Goal: Task Accomplishment & Management: Use online tool/utility

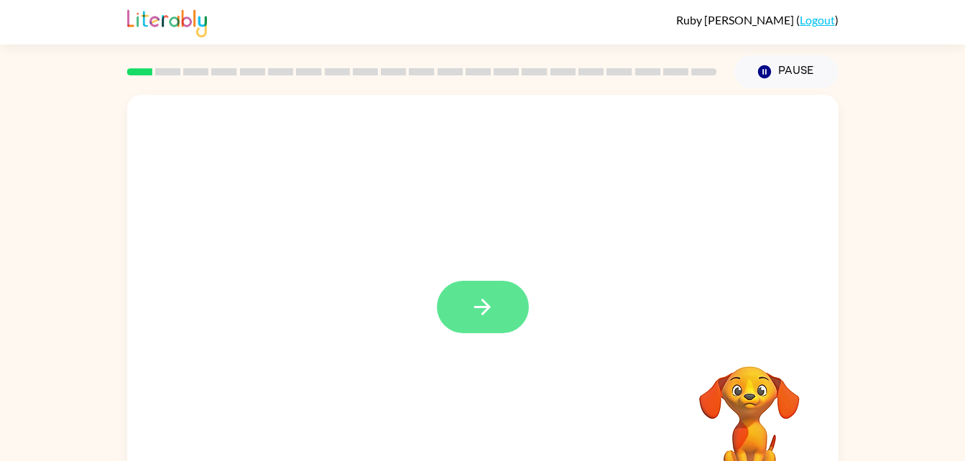
click at [489, 300] on icon "button" at bounding box center [482, 307] width 25 height 25
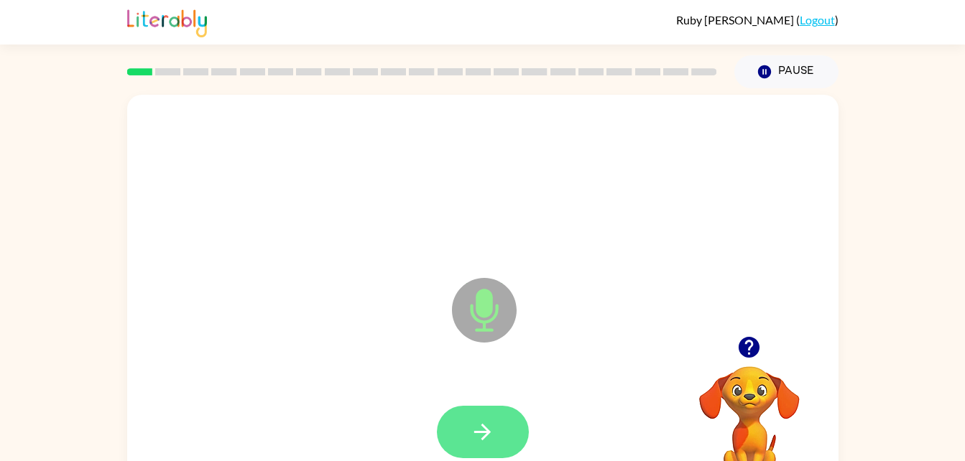
click at [490, 412] on button "button" at bounding box center [483, 432] width 92 height 52
click at [483, 423] on icon "button" at bounding box center [482, 432] width 25 height 25
click at [487, 429] on icon "button" at bounding box center [482, 432] width 17 height 17
click at [485, 450] on button "button" at bounding box center [483, 432] width 92 height 52
click at [466, 433] on button "button" at bounding box center [483, 432] width 92 height 52
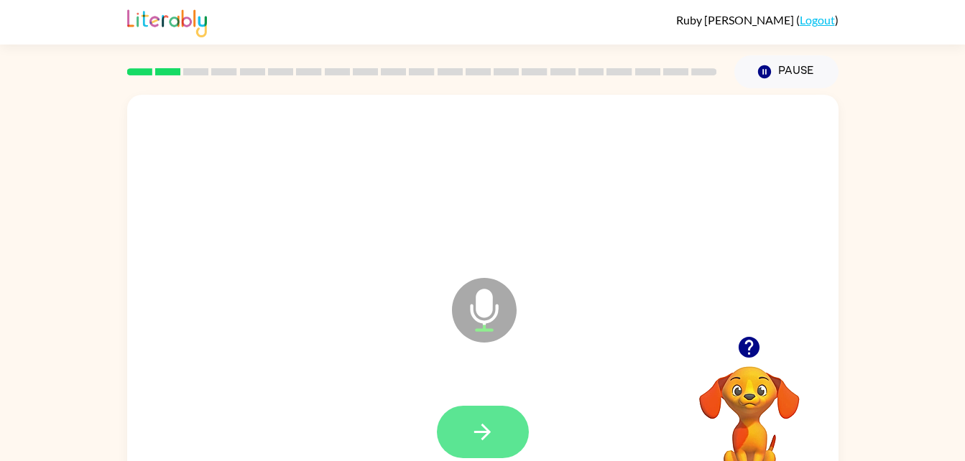
click at [484, 444] on icon "button" at bounding box center [482, 432] width 25 height 25
click at [492, 423] on icon "button" at bounding box center [482, 432] width 25 height 25
click at [492, 451] on div at bounding box center [483, 432] width 92 height 52
click at [472, 428] on icon "button" at bounding box center [482, 432] width 25 height 25
click at [471, 428] on icon "button" at bounding box center [482, 432] width 25 height 25
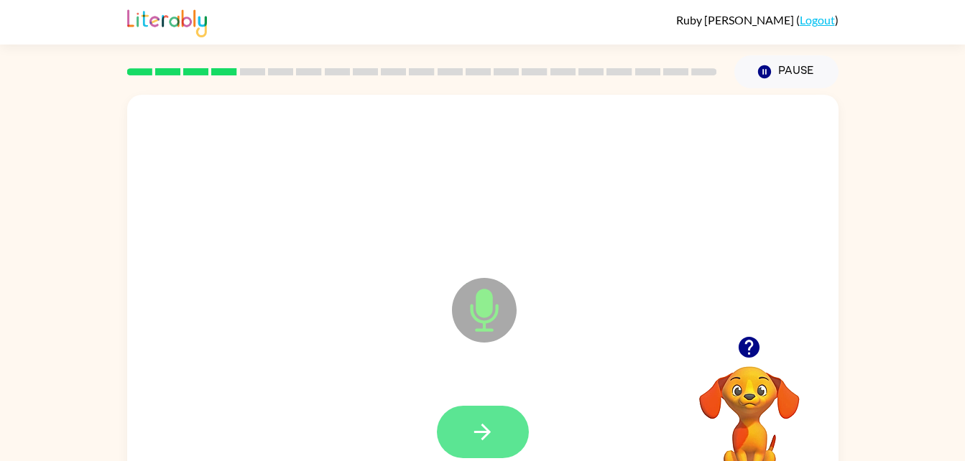
click at [479, 420] on icon "button" at bounding box center [482, 432] width 25 height 25
click at [485, 430] on icon "button" at bounding box center [482, 432] width 25 height 25
click at [466, 448] on button "button" at bounding box center [483, 432] width 92 height 52
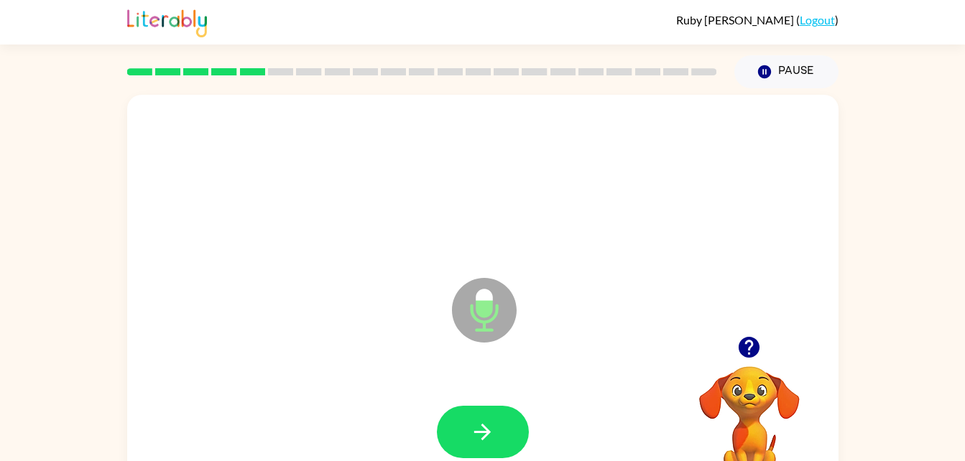
click at [90, 325] on div "Microphone The Microphone is here when it is your turn to talk Your browser mus…" at bounding box center [482, 296] width 965 height 417
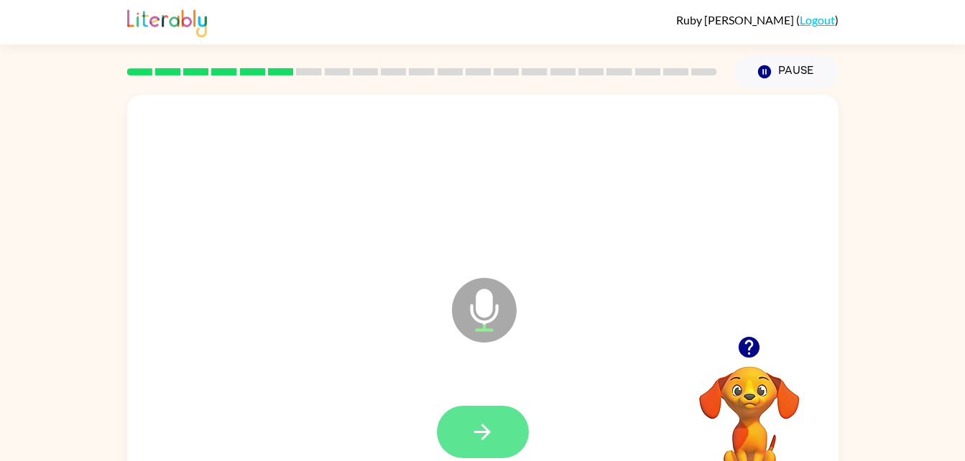
click at [474, 426] on icon "button" at bounding box center [482, 432] width 25 height 25
click at [503, 424] on button "button" at bounding box center [483, 432] width 92 height 52
click at [479, 438] on icon "button" at bounding box center [482, 432] width 25 height 25
click at [479, 439] on icon "button" at bounding box center [482, 432] width 25 height 25
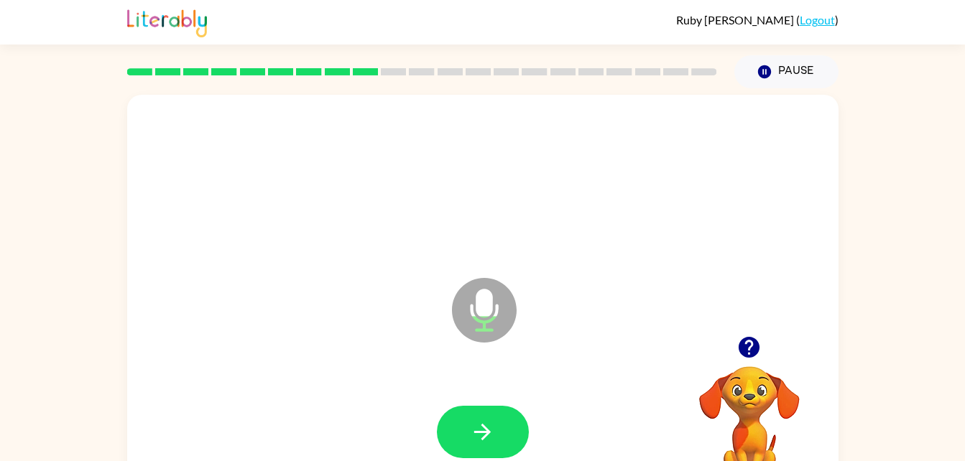
click at [742, 336] on icon "button" at bounding box center [749, 347] width 25 height 25
click at [484, 413] on button "button" at bounding box center [483, 432] width 92 height 52
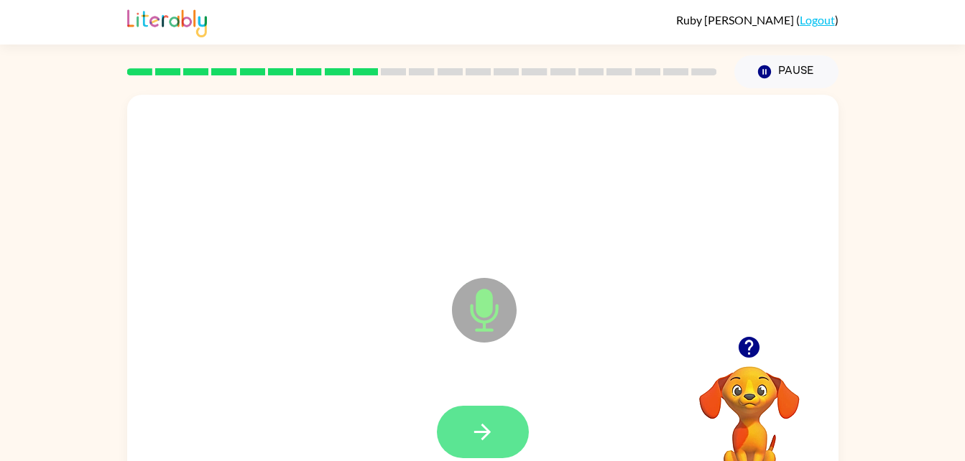
click at [477, 437] on icon "button" at bounding box center [482, 432] width 25 height 25
click at [492, 423] on icon "button" at bounding box center [482, 432] width 25 height 25
click at [489, 429] on icon "button" at bounding box center [482, 432] width 25 height 25
click at [462, 423] on button "button" at bounding box center [483, 432] width 92 height 52
click at [466, 415] on button "button" at bounding box center [483, 432] width 92 height 52
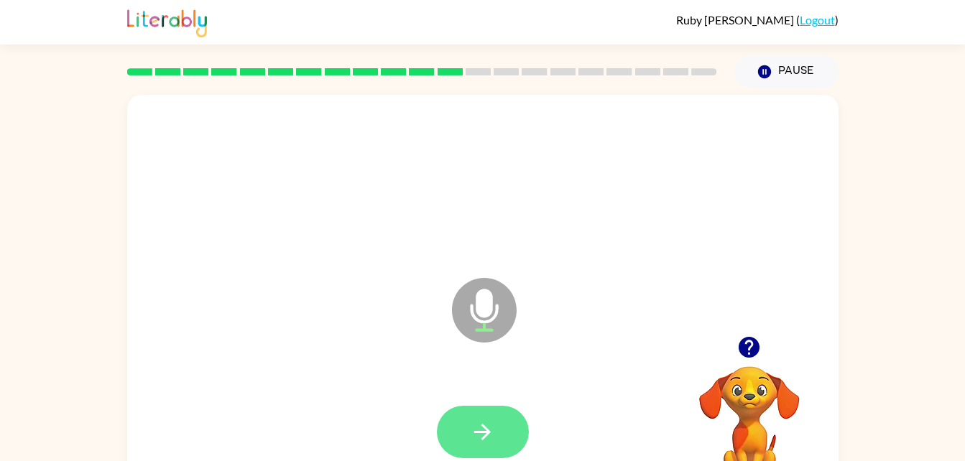
click at [476, 427] on icon "button" at bounding box center [482, 432] width 25 height 25
click at [471, 428] on icon "button" at bounding box center [482, 432] width 25 height 25
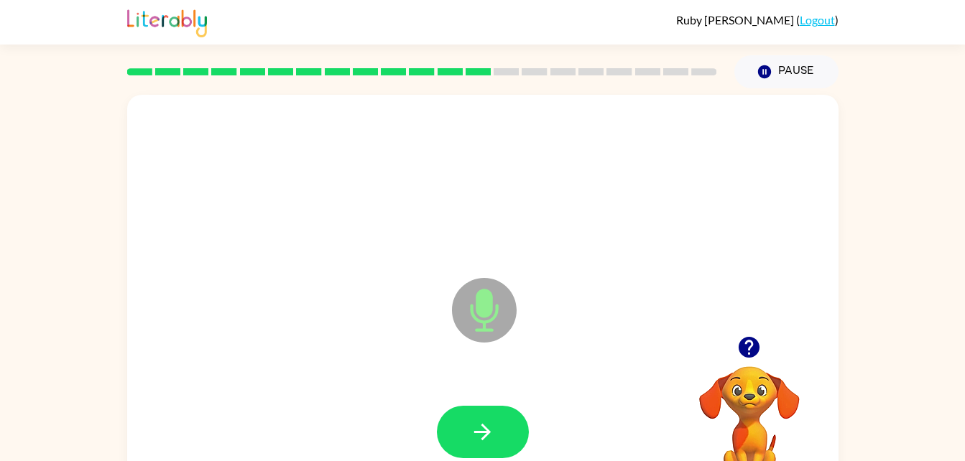
click at [746, 354] on icon "button" at bounding box center [749, 347] width 21 height 21
click at [736, 353] on button "button" at bounding box center [749, 347] width 37 height 37
click at [488, 408] on button "button" at bounding box center [483, 432] width 92 height 52
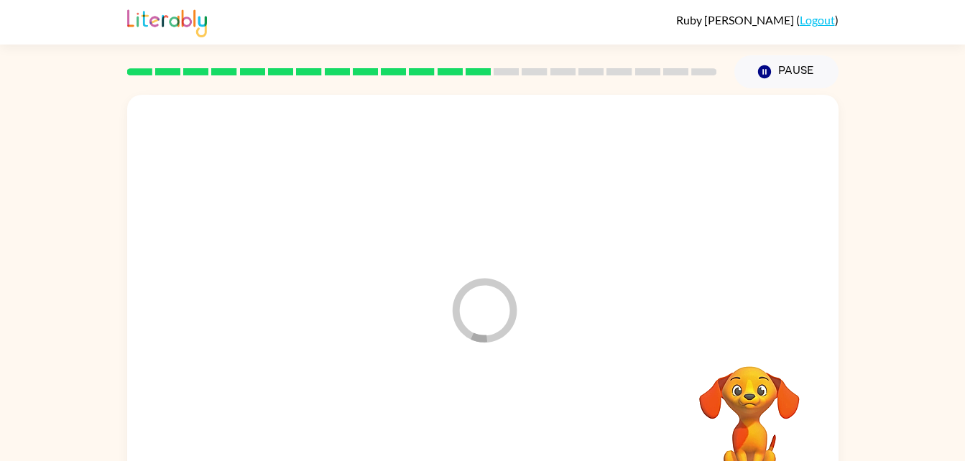
click at [496, 438] on div at bounding box center [483, 433] width 683 height 118
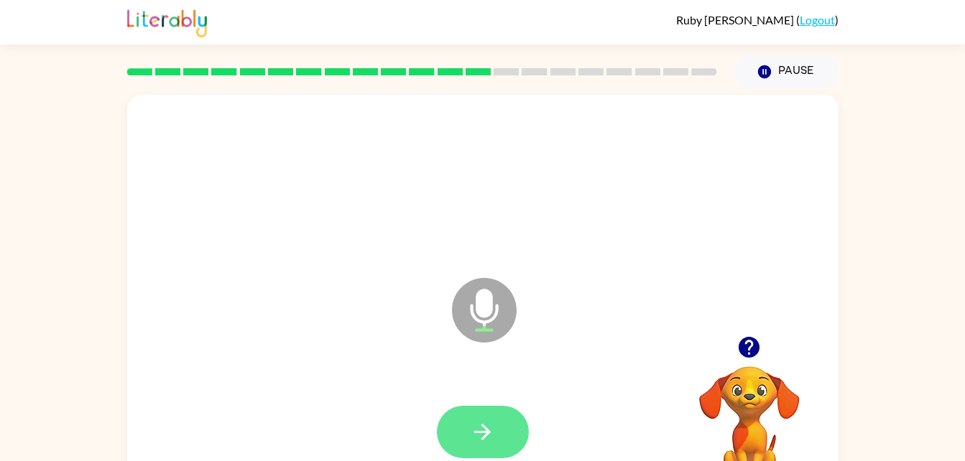
click at [478, 430] on icon "button" at bounding box center [482, 432] width 25 height 25
click at [489, 440] on icon "button" at bounding box center [482, 432] width 25 height 25
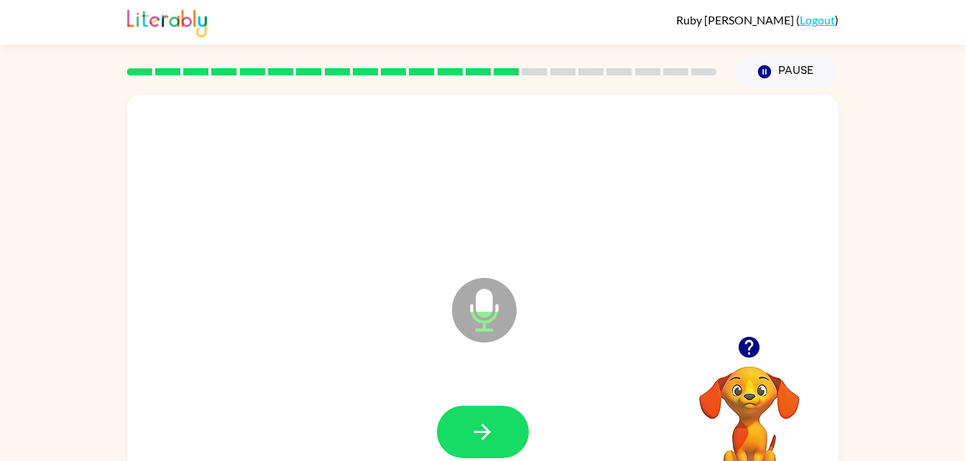
click at [756, 336] on icon "button" at bounding box center [749, 347] width 25 height 25
click at [478, 424] on icon "button" at bounding box center [482, 432] width 25 height 25
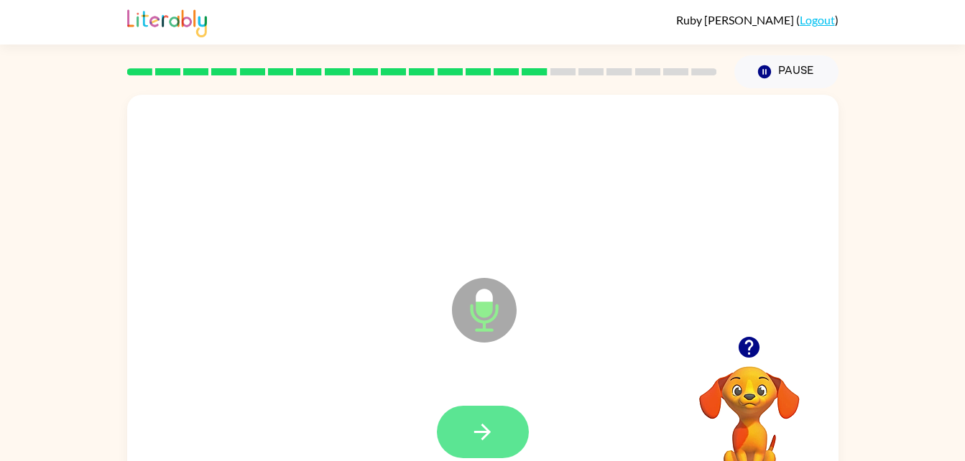
click at [497, 426] on button "button" at bounding box center [483, 432] width 92 height 52
click at [476, 425] on icon "button" at bounding box center [482, 432] width 25 height 25
click at [484, 430] on icon "button" at bounding box center [482, 432] width 25 height 25
click at [485, 425] on icon "button" at bounding box center [482, 432] width 25 height 25
click at [497, 438] on button "button" at bounding box center [483, 432] width 92 height 52
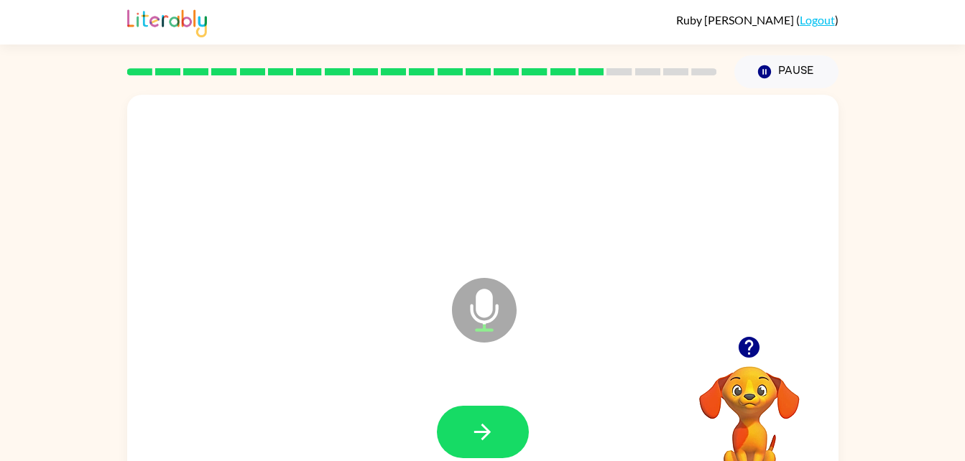
click at [764, 334] on div at bounding box center [750, 347] width 144 height 37
click at [744, 354] on icon "button" at bounding box center [749, 347] width 21 height 21
click at [483, 434] on icon "button" at bounding box center [482, 432] width 25 height 25
click at [471, 420] on icon "button" at bounding box center [482, 432] width 25 height 25
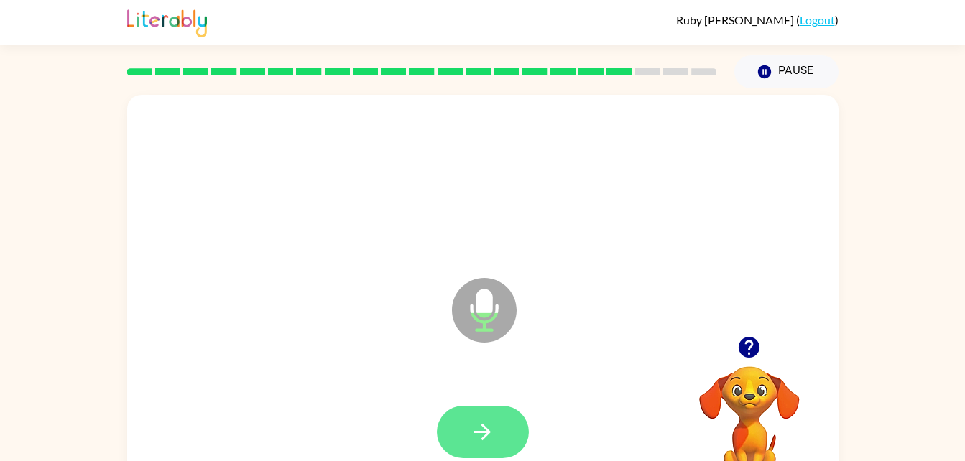
click at [473, 422] on icon "button" at bounding box center [482, 432] width 25 height 25
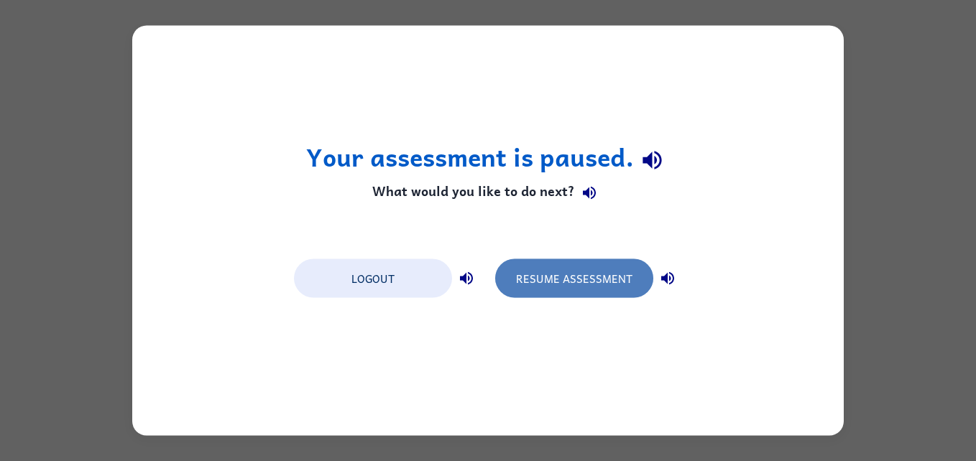
click at [571, 285] on button "Resume Assessment" at bounding box center [574, 278] width 158 height 39
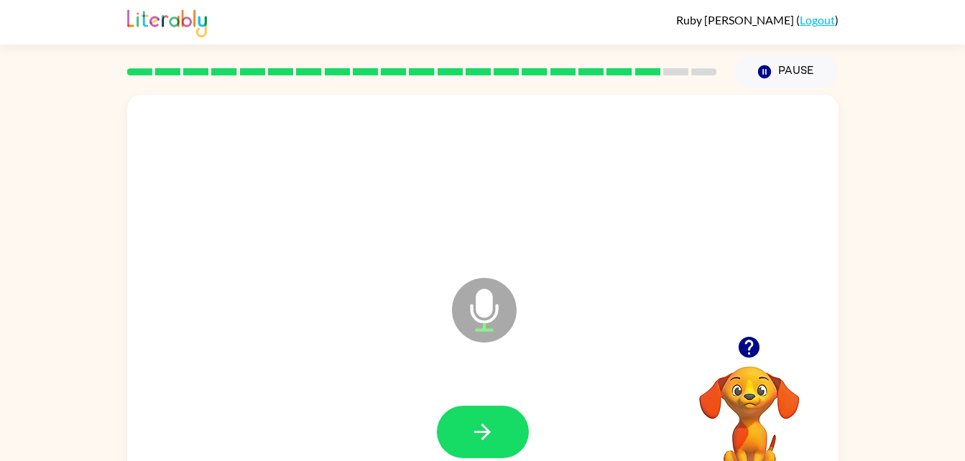
click at [750, 346] on icon "button" at bounding box center [749, 347] width 25 height 25
click at [493, 428] on icon "button" at bounding box center [482, 432] width 25 height 25
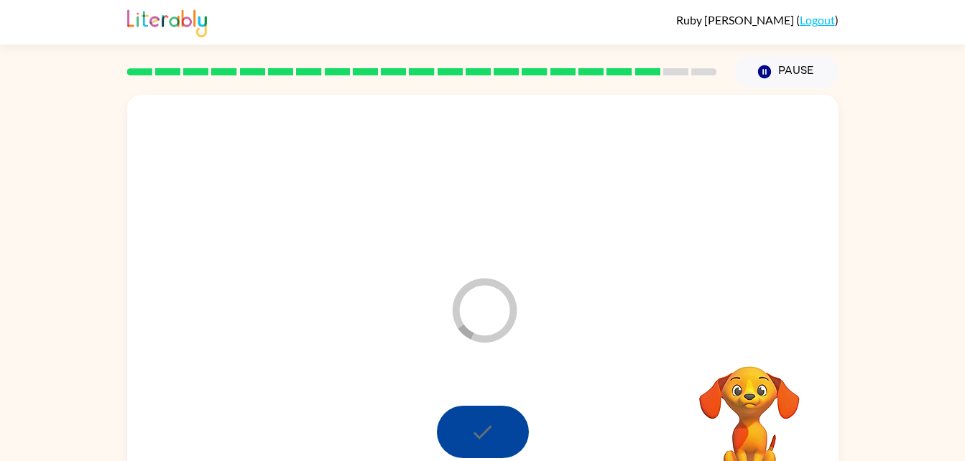
click at [739, 410] on video "Your browser must support playing .mp4 files to use Literably. Please try using…" at bounding box center [750, 416] width 144 height 144
click at [442, 425] on div at bounding box center [483, 432] width 92 height 52
click at [474, 413] on div at bounding box center [483, 432] width 92 height 52
click at [512, 413] on div at bounding box center [483, 432] width 92 height 52
drag, startPoint x: 512, startPoint y: 413, endPoint x: 332, endPoint y: 349, distance: 191.4
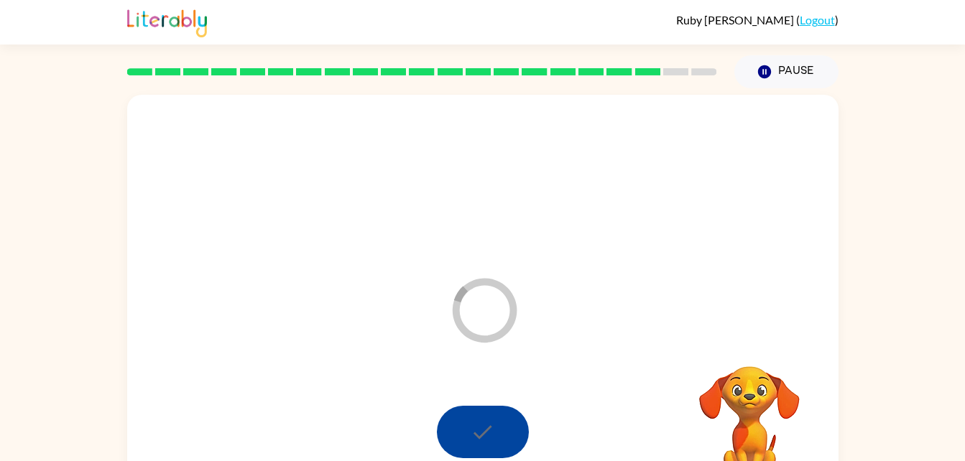
click at [332, 349] on div "Loader Your response is being sent to our graders" at bounding box center [482, 300] width 711 height 410
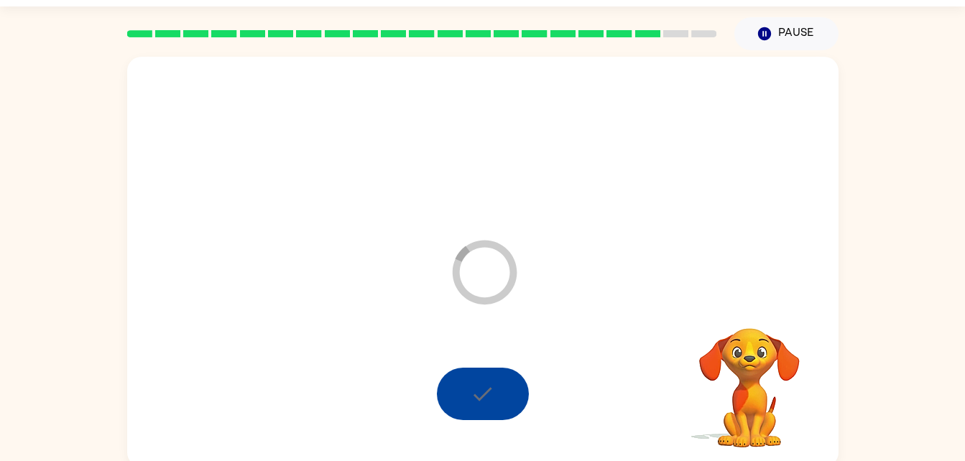
scroll to position [44, 0]
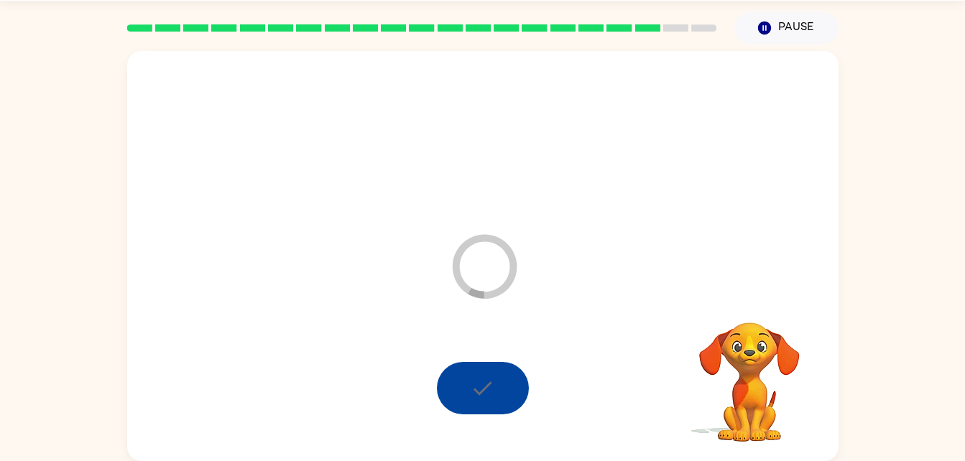
click at [499, 397] on div at bounding box center [483, 388] width 92 height 52
click at [507, 311] on div "Loader Your response is being sent to our graders" at bounding box center [487, 272] width 79 height 83
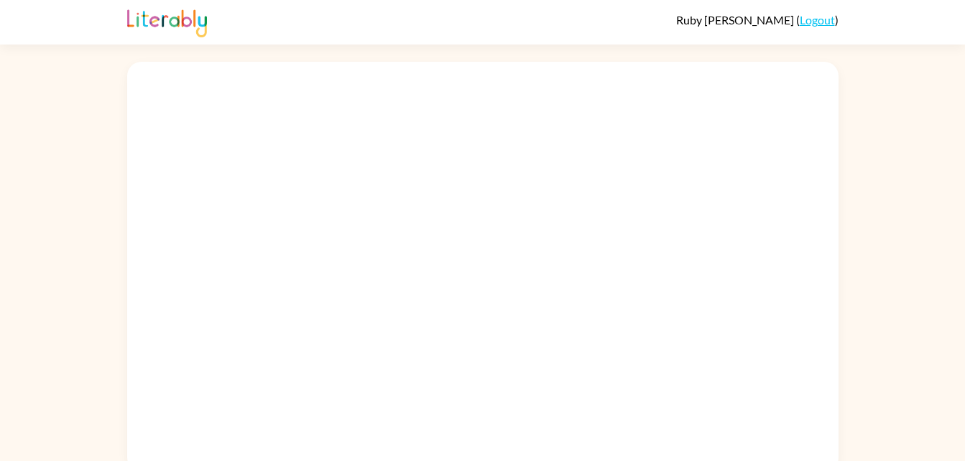
scroll to position [11, 0]
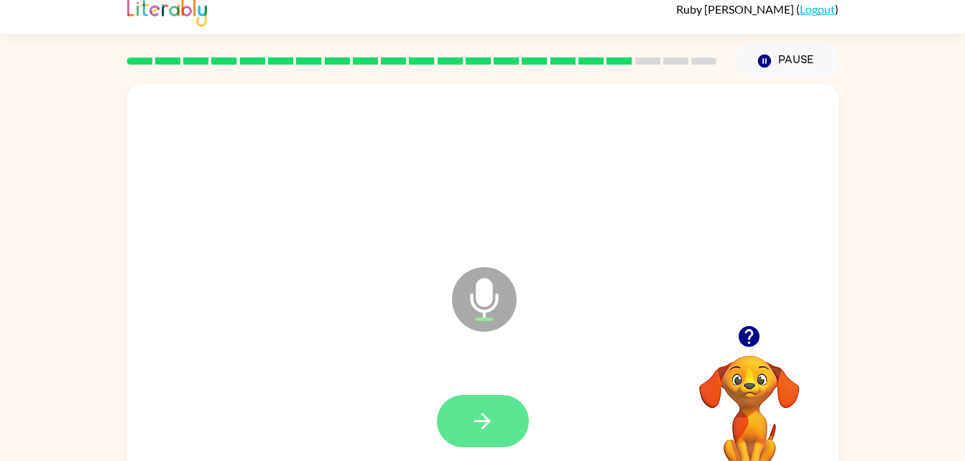
click at [467, 411] on button "button" at bounding box center [483, 421] width 92 height 52
click at [503, 425] on button "button" at bounding box center [483, 421] width 92 height 52
click at [473, 427] on icon "button" at bounding box center [482, 421] width 25 height 25
click at [494, 423] on icon "button" at bounding box center [482, 421] width 25 height 25
click at [480, 433] on icon "button" at bounding box center [482, 421] width 25 height 25
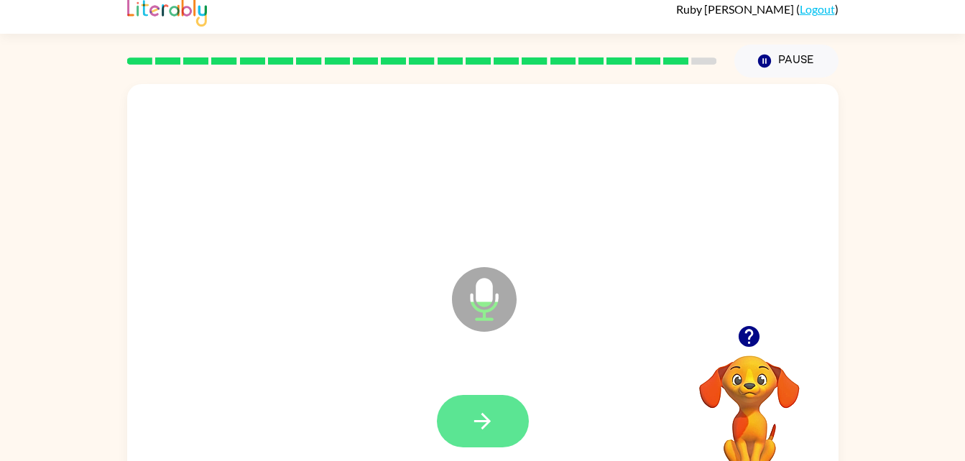
click at [479, 418] on icon "button" at bounding box center [482, 421] width 25 height 25
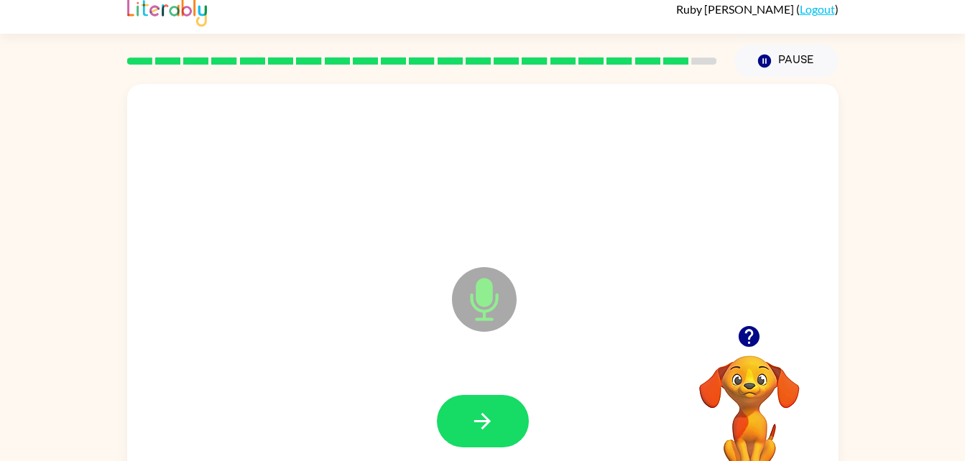
click at [471, 192] on div at bounding box center [483, 172] width 683 height 118
click at [766, 332] on button "button" at bounding box center [749, 336] width 37 height 37
click at [758, 323] on div "Microphone The Microphone is here when it is your turn to talk" at bounding box center [482, 289] width 711 height 410
click at [474, 415] on icon "button" at bounding box center [482, 421] width 25 height 25
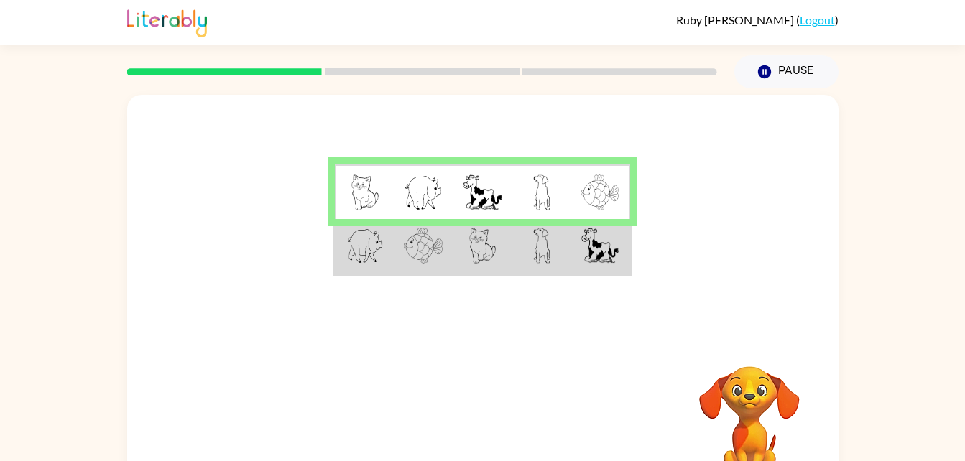
click at [585, 187] on img at bounding box center [599, 193] width 37 height 36
click at [492, 252] on img at bounding box center [482, 246] width 27 height 36
click at [544, 253] on img at bounding box center [541, 246] width 17 height 36
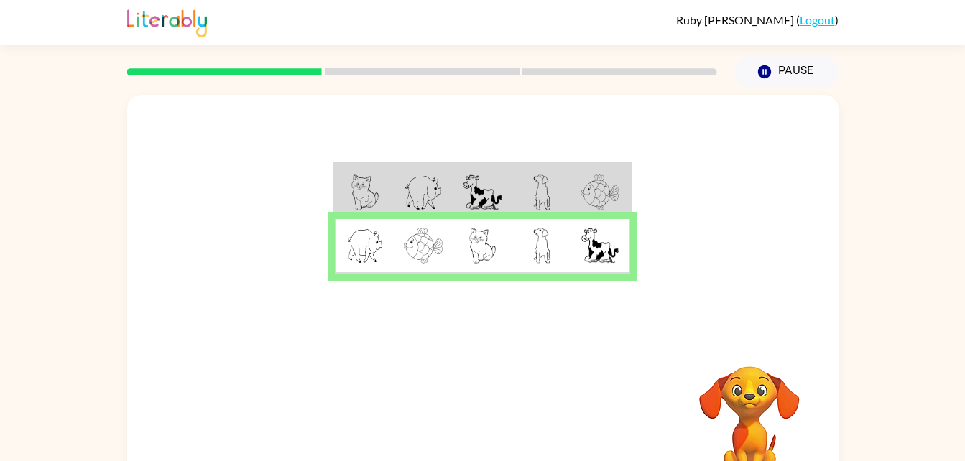
click at [558, 250] on td at bounding box center [541, 246] width 59 height 55
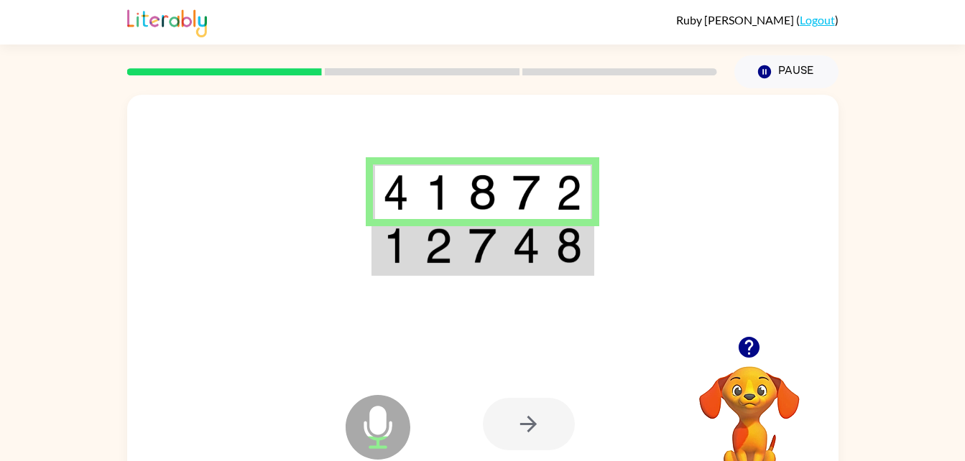
click at [422, 255] on td at bounding box center [439, 246] width 44 height 55
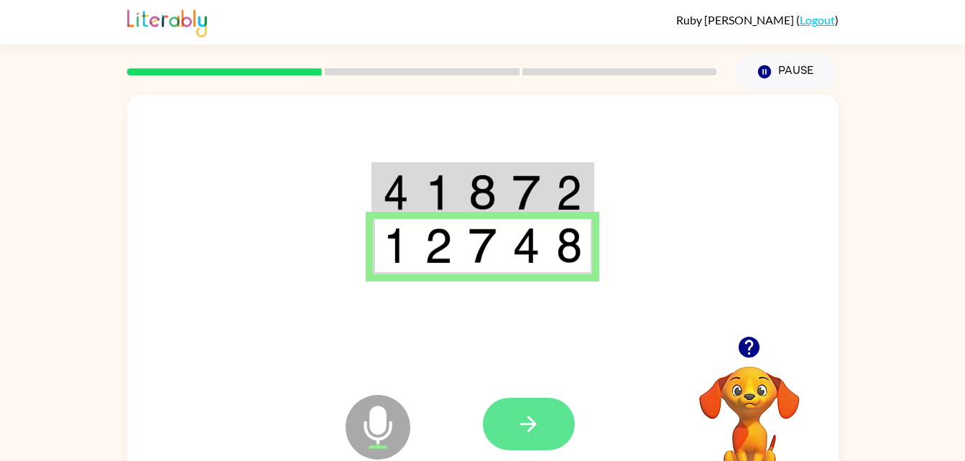
click at [530, 407] on button "button" at bounding box center [529, 424] width 92 height 52
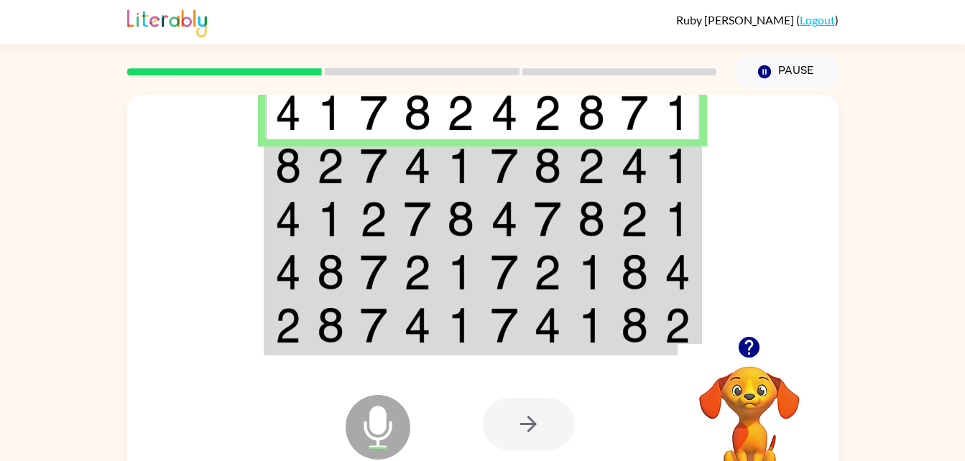
click at [272, 161] on td at bounding box center [287, 165] width 44 height 53
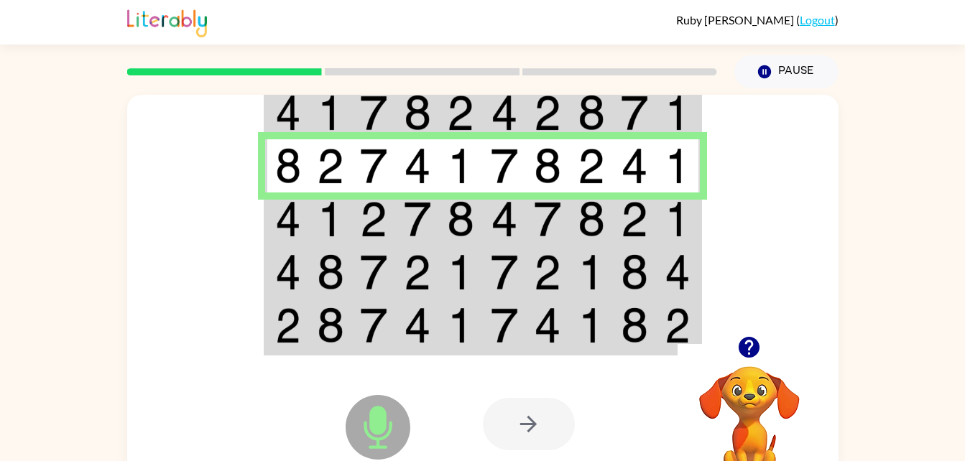
click at [358, 433] on icon at bounding box center [378, 427] width 65 height 65
click at [541, 438] on div at bounding box center [529, 424] width 92 height 52
click at [318, 223] on img at bounding box center [330, 219] width 27 height 36
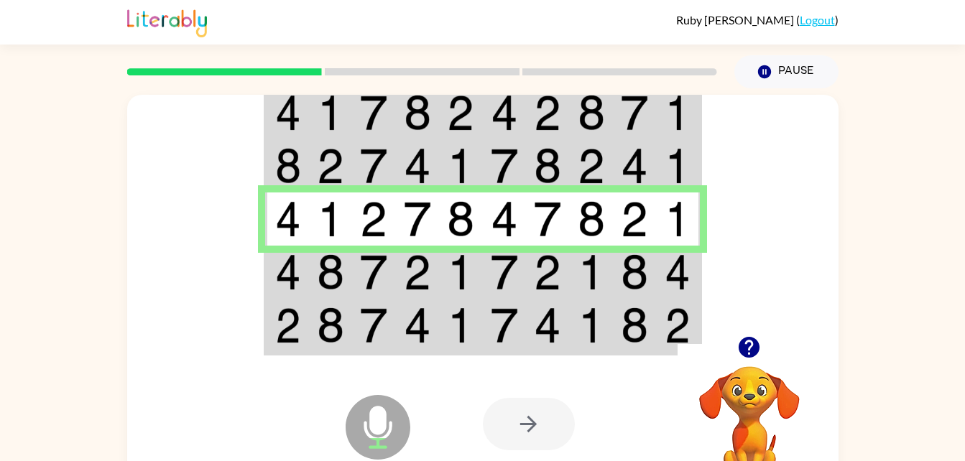
click at [568, 287] on td at bounding box center [548, 272] width 44 height 53
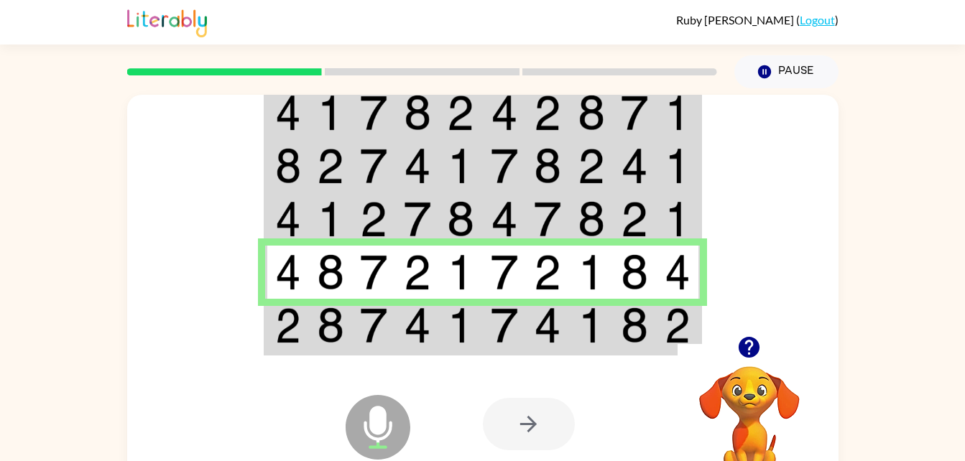
click at [529, 292] on td at bounding box center [548, 272] width 44 height 53
click at [537, 344] on div at bounding box center [589, 425] width 212 height 162
click at [540, 314] on img at bounding box center [547, 326] width 27 height 36
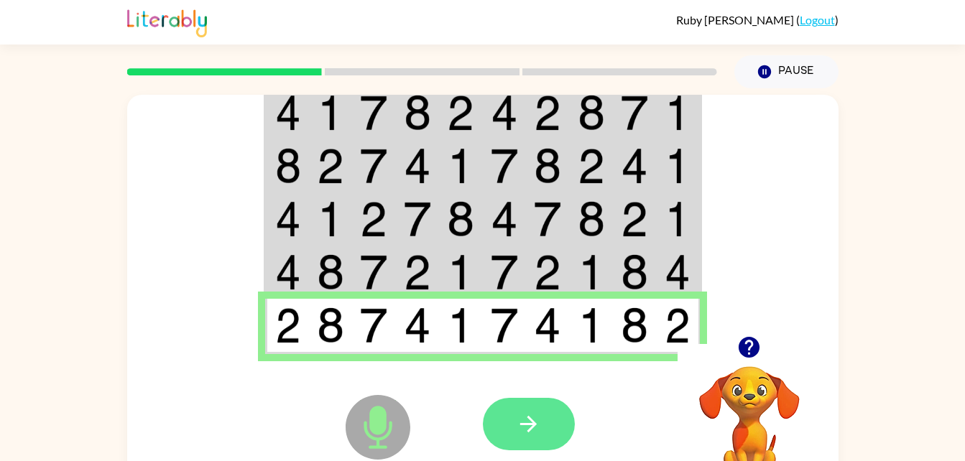
click at [525, 426] on icon "button" at bounding box center [528, 424] width 25 height 25
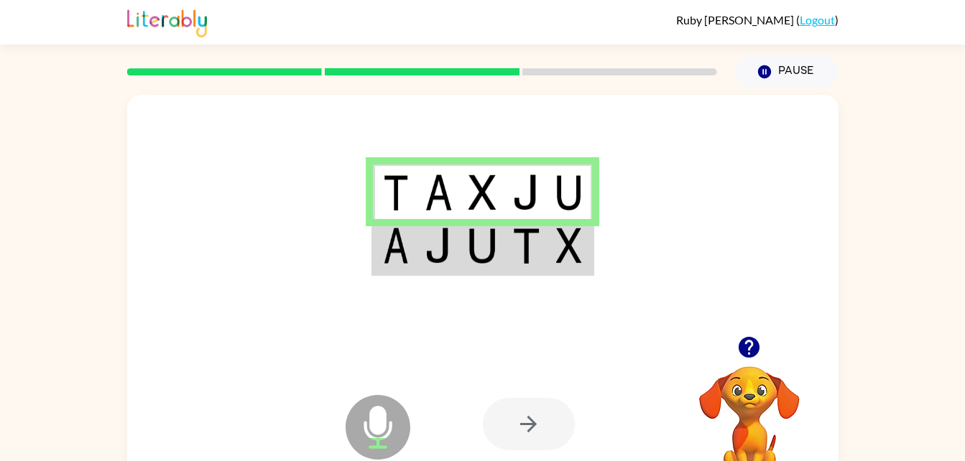
click at [396, 232] on img at bounding box center [396, 246] width 26 height 36
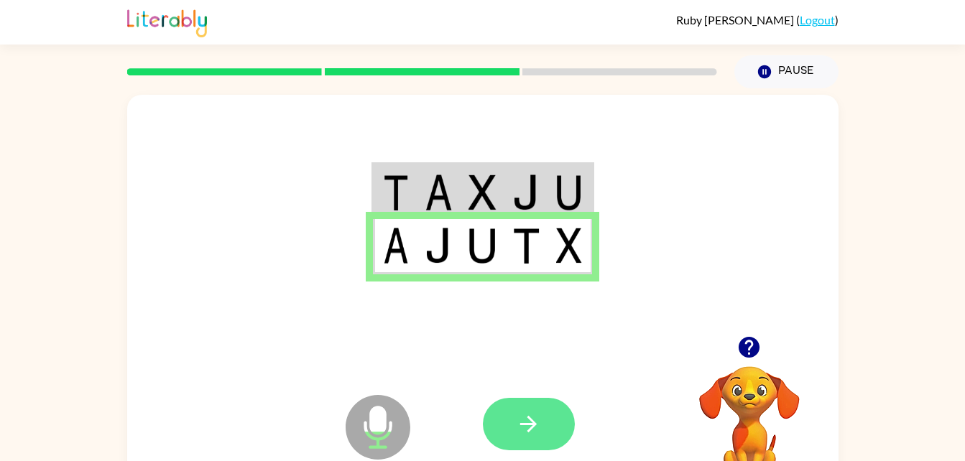
click at [540, 406] on button "button" at bounding box center [529, 424] width 92 height 52
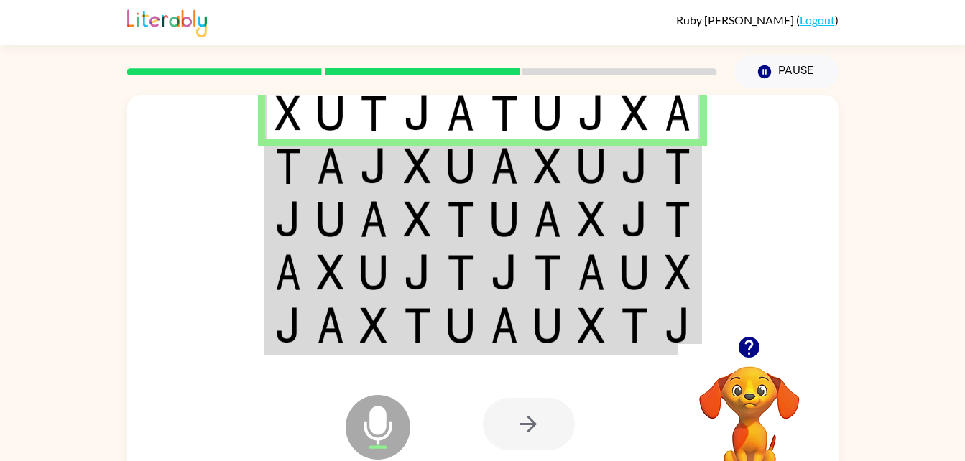
click at [353, 167] on td at bounding box center [374, 165] width 44 height 53
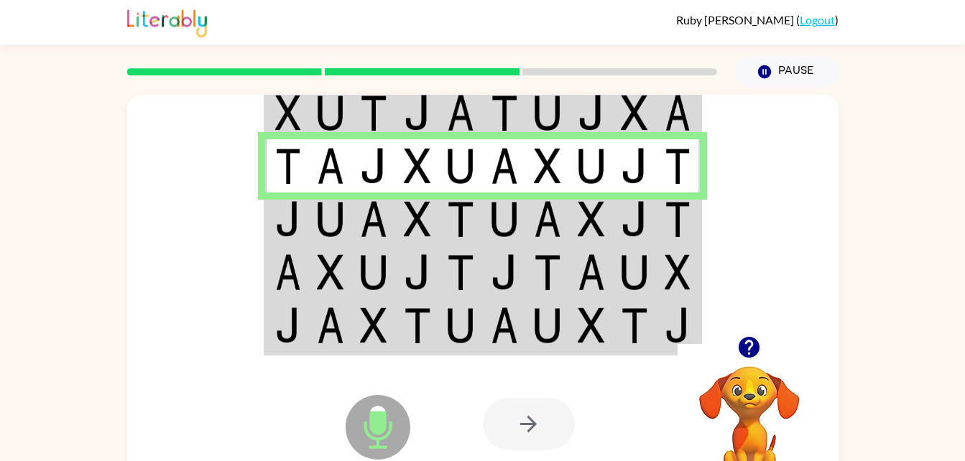
click at [428, 207] on img at bounding box center [417, 219] width 27 height 36
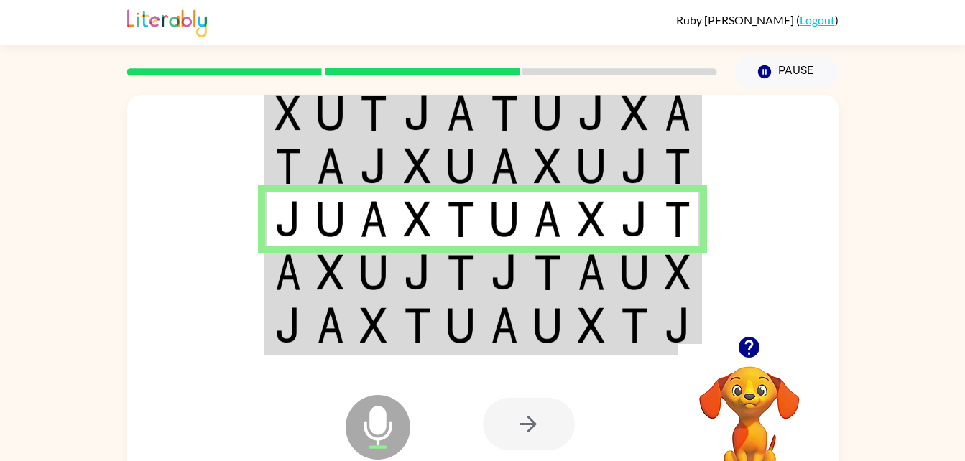
click at [445, 267] on td at bounding box center [461, 272] width 44 height 53
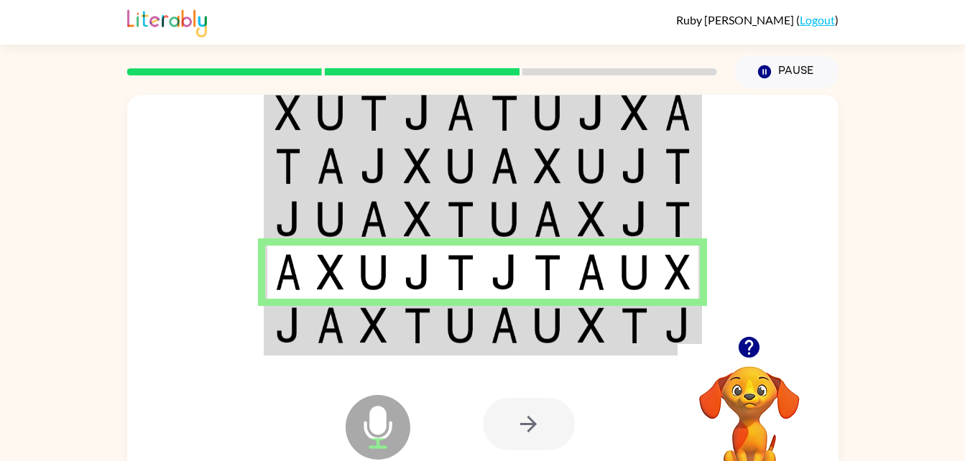
click at [463, 309] on img at bounding box center [460, 326] width 27 height 36
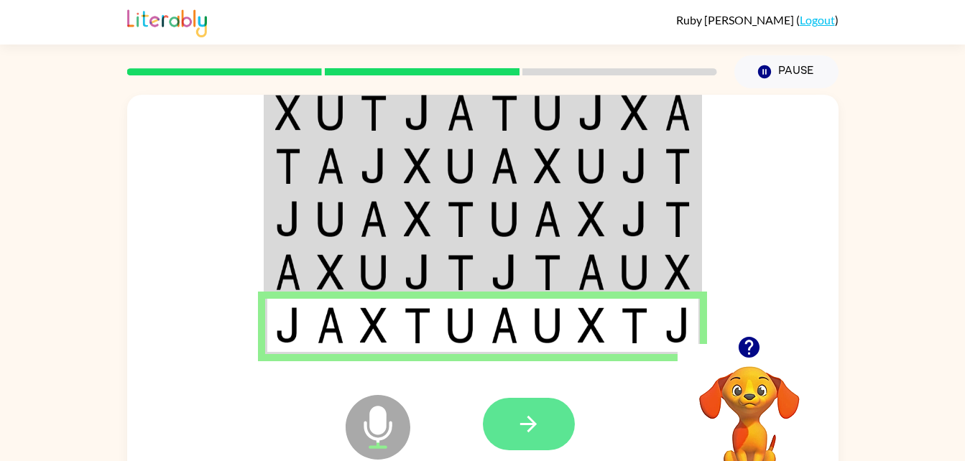
click at [539, 434] on icon "button" at bounding box center [528, 424] width 25 height 25
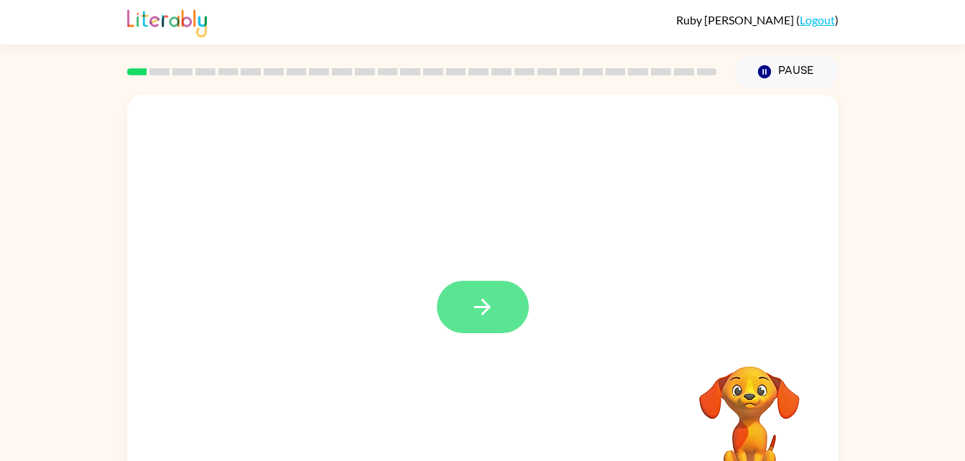
click at [461, 321] on button "button" at bounding box center [483, 307] width 92 height 52
click at [461, 319] on div at bounding box center [482, 300] width 711 height 410
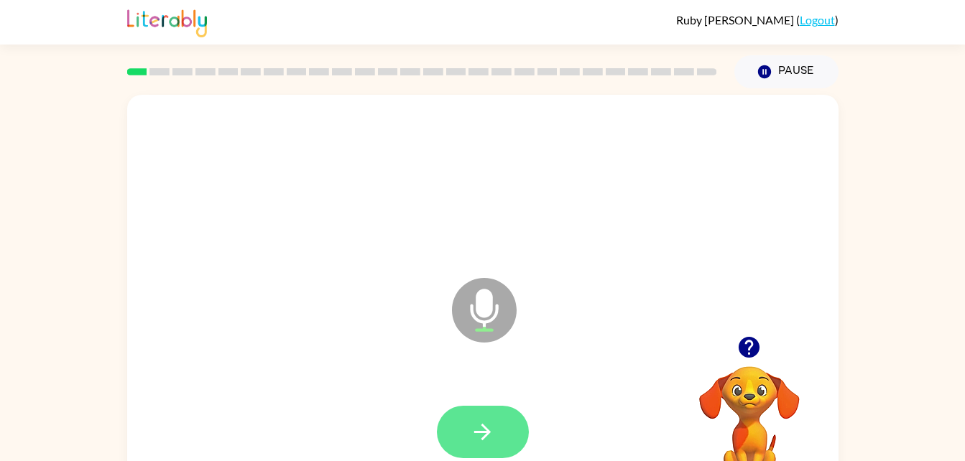
click at [455, 413] on button "button" at bounding box center [483, 432] width 92 height 52
click at [475, 420] on icon "button" at bounding box center [482, 432] width 25 height 25
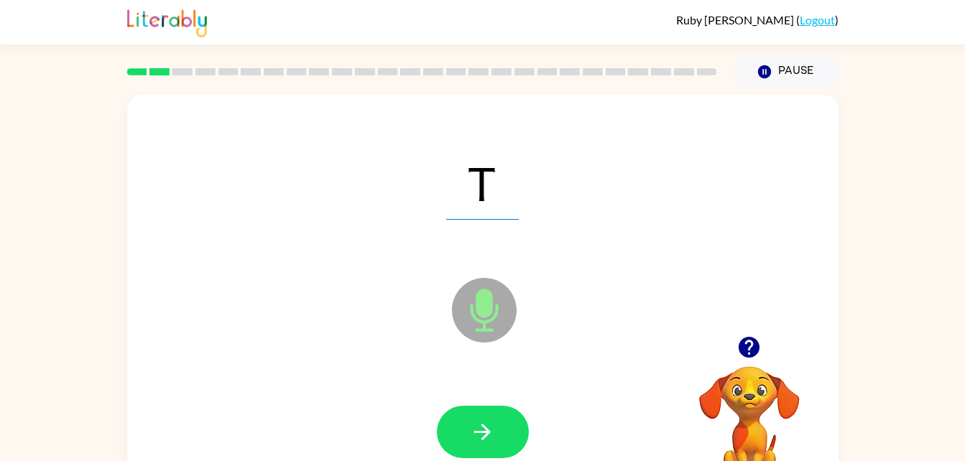
click at [487, 384] on div at bounding box center [483, 433] width 683 height 118
click at [479, 456] on button "button" at bounding box center [483, 432] width 92 height 52
click at [496, 418] on div at bounding box center [483, 432] width 92 height 52
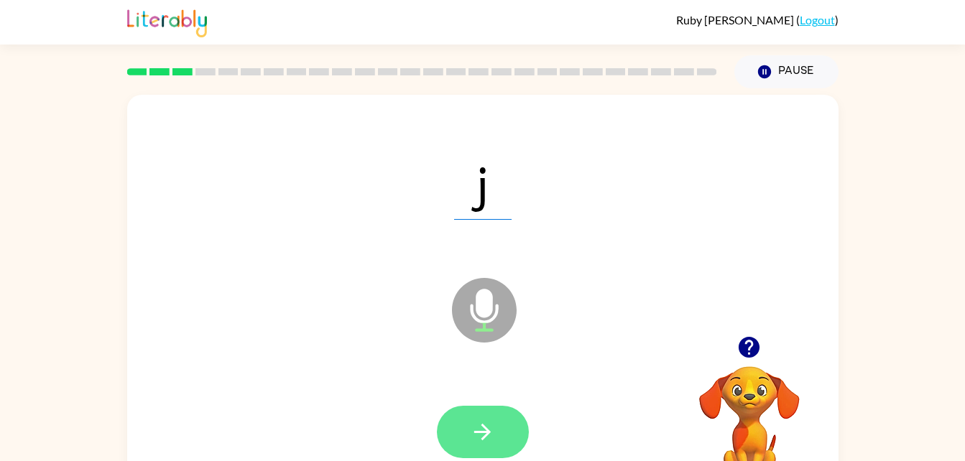
click at [481, 443] on icon "button" at bounding box center [482, 432] width 25 height 25
click at [474, 436] on icon "button" at bounding box center [482, 432] width 25 height 25
click at [479, 431] on icon "button" at bounding box center [482, 432] width 17 height 17
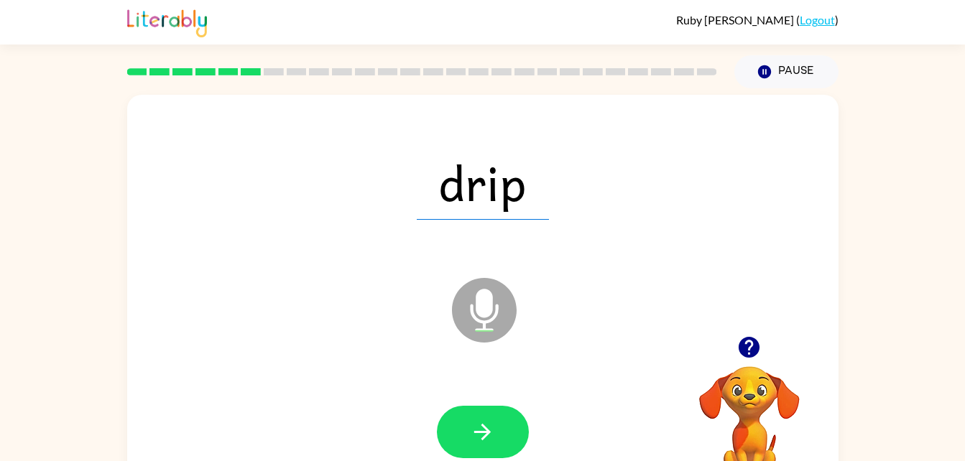
click at [743, 343] on icon "button" at bounding box center [749, 347] width 21 height 21
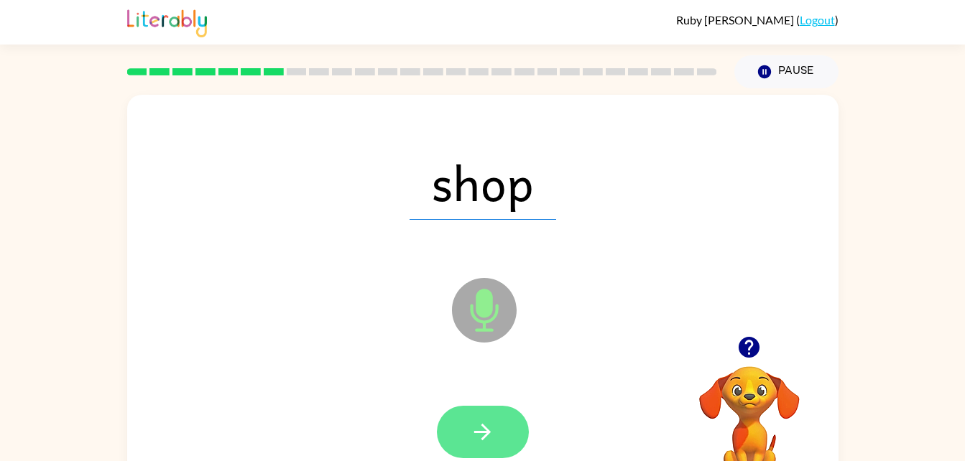
click at [490, 427] on icon "button" at bounding box center [482, 432] width 25 height 25
click at [487, 436] on icon "button" at bounding box center [482, 432] width 17 height 17
click at [524, 434] on button "button" at bounding box center [483, 432] width 92 height 52
click at [486, 421] on icon "button" at bounding box center [482, 432] width 25 height 25
click at [461, 420] on button "button" at bounding box center [483, 432] width 92 height 52
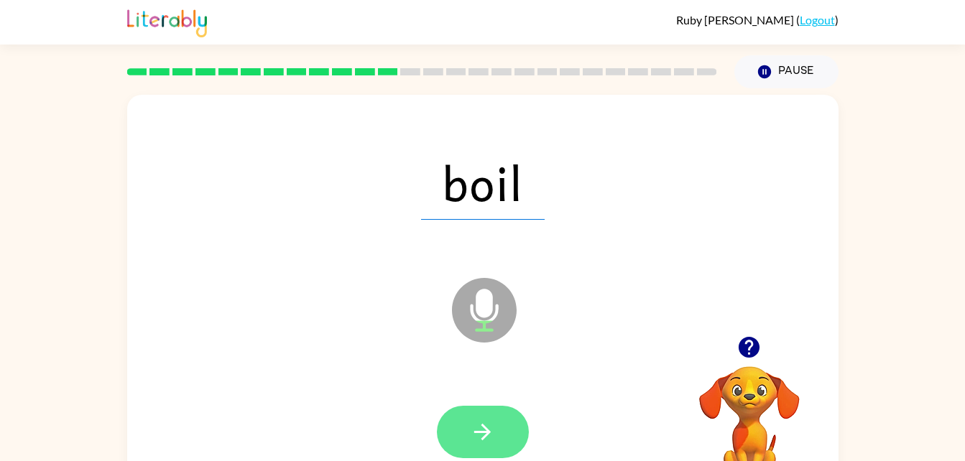
click at [504, 430] on button "button" at bounding box center [483, 432] width 92 height 52
click at [473, 418] on button "button" at bounding box center [483, 432] width 92 height 52
click at [477, 418] on button "button" at bounding box center [483, 432] width 92 height 52
click at [489, 446] on button "button" at bounding box center [483, 432] width 92 height 52
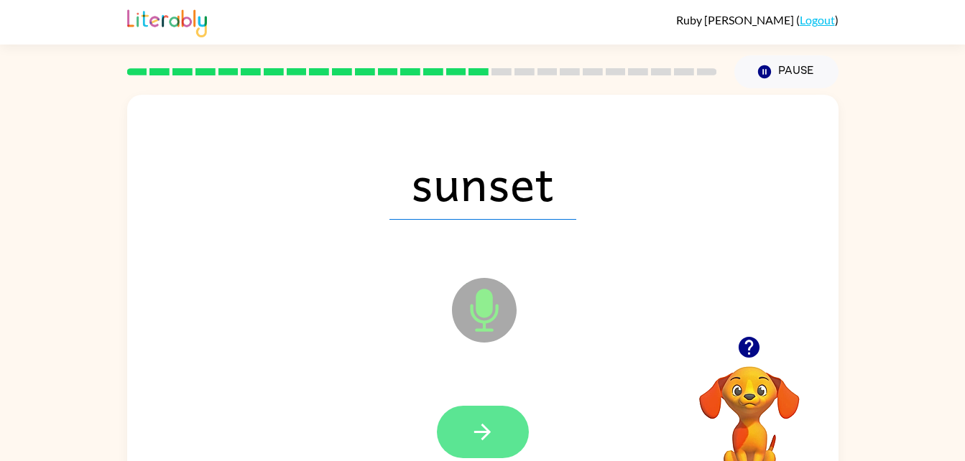
click at [475, 436] on icon "button" at bounding box center [482, 432] width 25 height 25
click at [484, 428] on icon "button" at bounding box center [482, 432] width 25 height 25
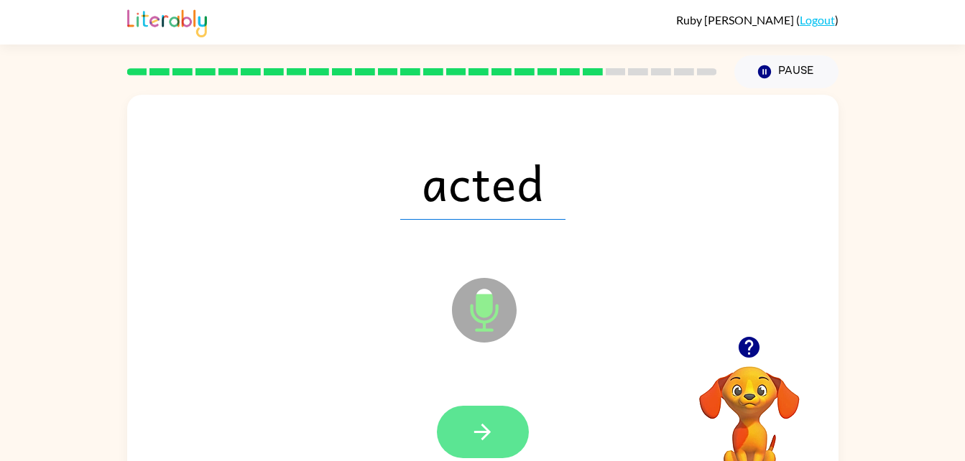
click at [466, 445] on button "button" at bounding box center [483, 432] width 92 height 52
click at [477, 421] on icon "button" at bounding box center [482, 432] width 25 height 25
click at [494, 413] on button "button" at bounding box center [483, 432] width 92 height 52
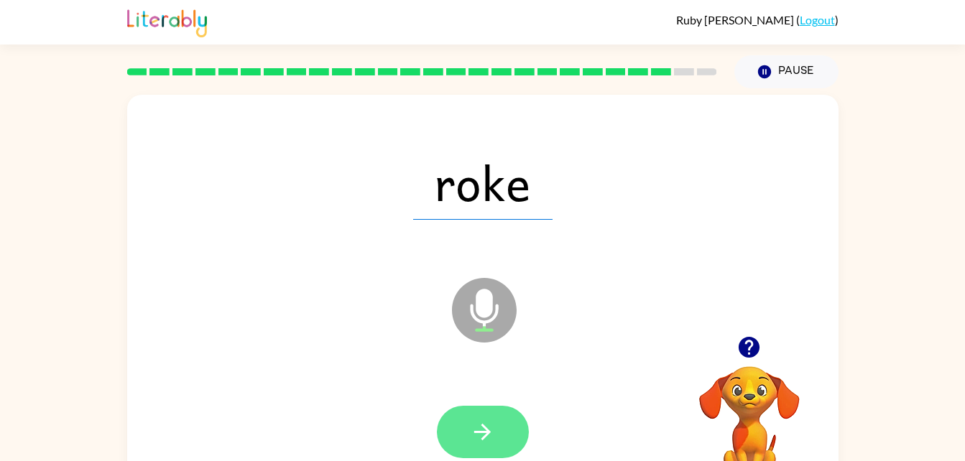
click at [509, 435] on button "button" at bounding box center [483, 432] width 92 height 52
click at [474, 421] on icon "button" at bounding box center [482, 432] width 25 height 25
